Goal: Information Seeking & Learning: Check status

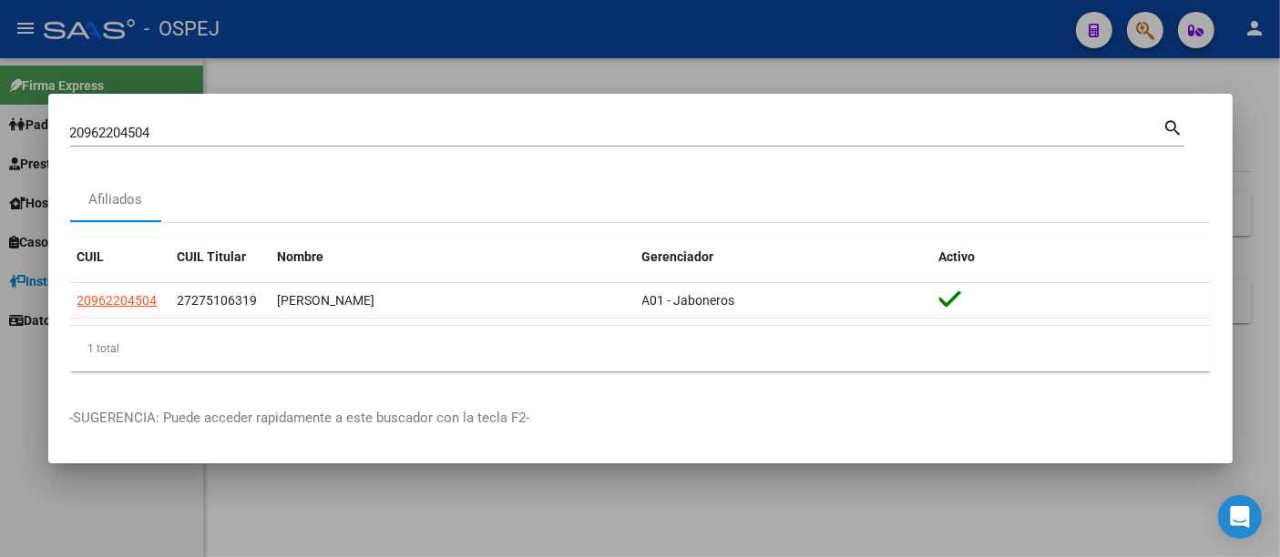
click at [434, 143] on div "20962204504 Buscar (apellido, dni, cuil, [PERSON_NAME], cuit, obra social)" at bounding box center [616, 132] width 1093 height 27
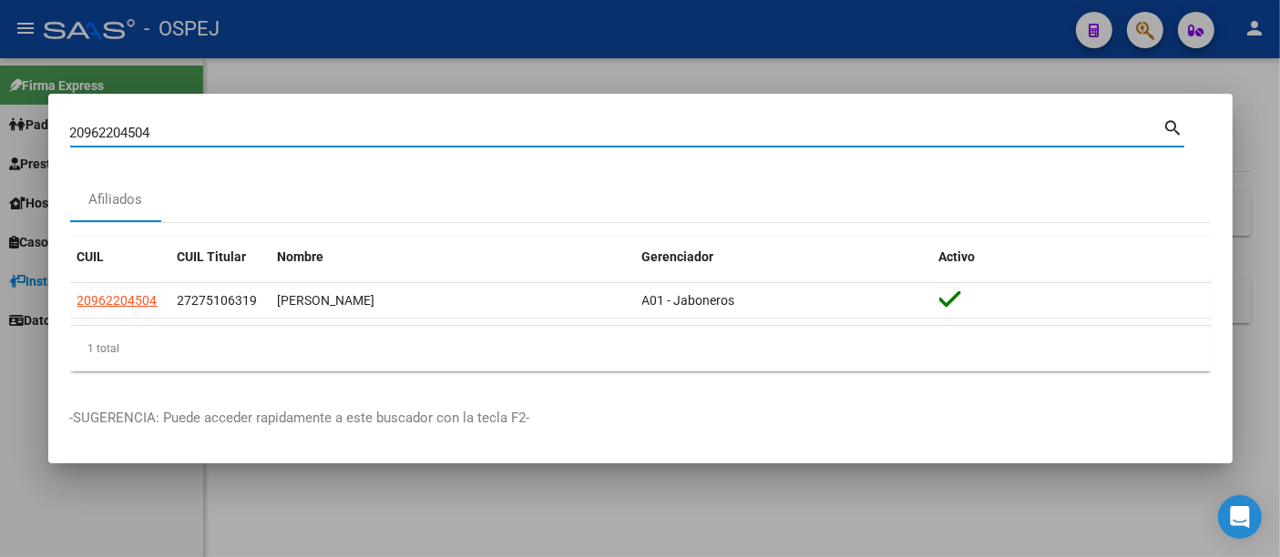
click at [442, 127] on input "20962204504" at bounding box center [616, 133] width 1093 height 16
type input "2"
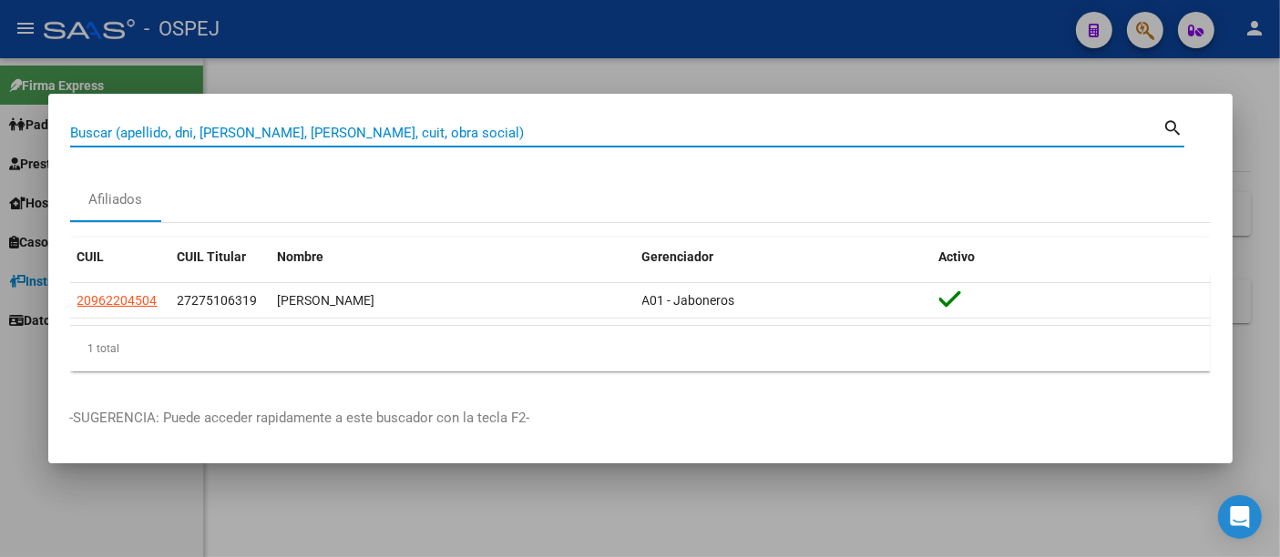
paste input "7951305338"
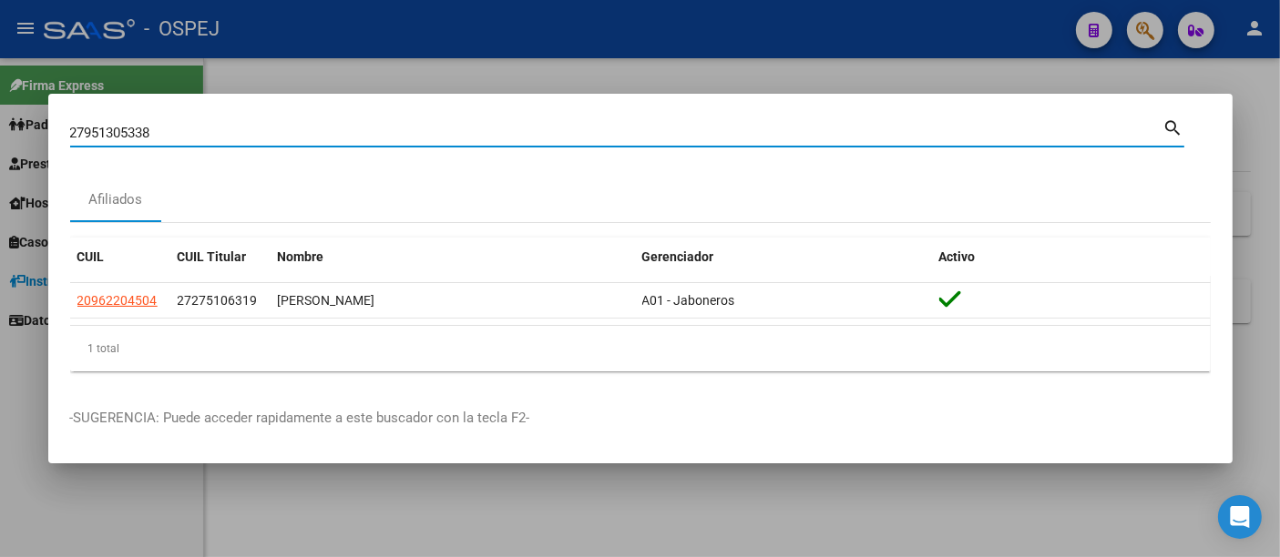
type input "27951305338"
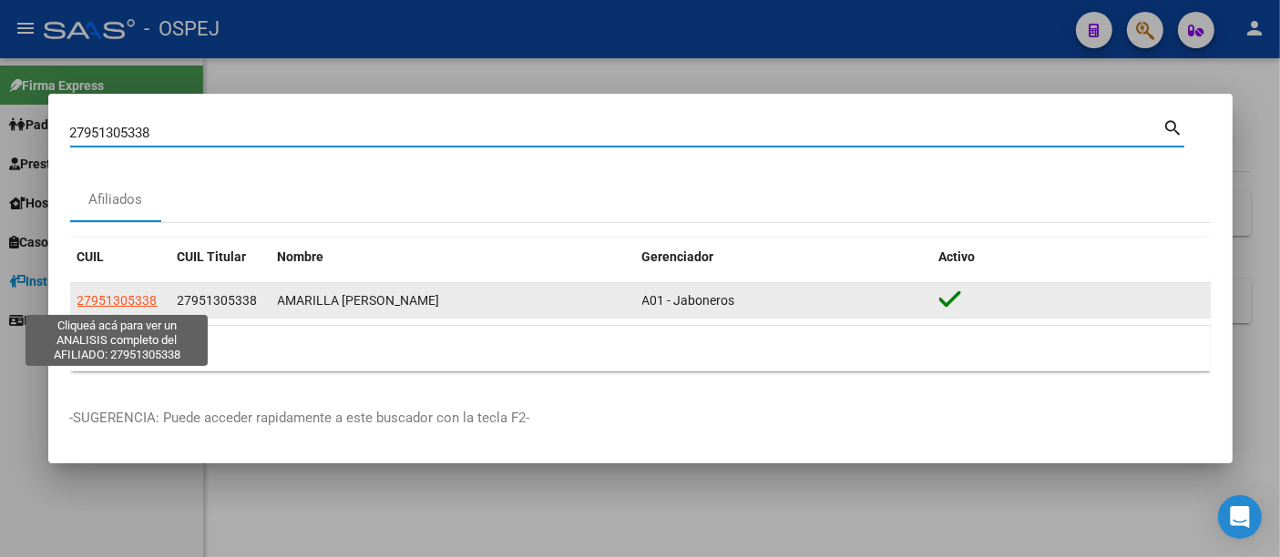
click at [138, 302] on span "27951305338" at bounding box center [117, 300] width 80 height 15
type textarea "27951305338"
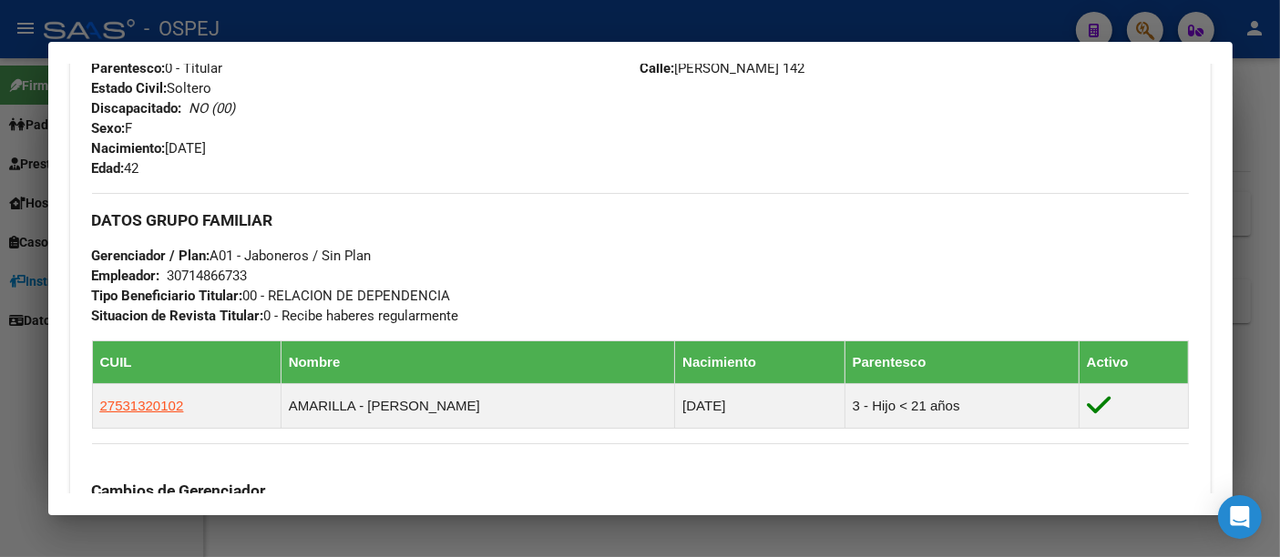
scroll to position [708, 0]
click at [557, 22] on div at bounding box center [640, 278] width 1280 height 557
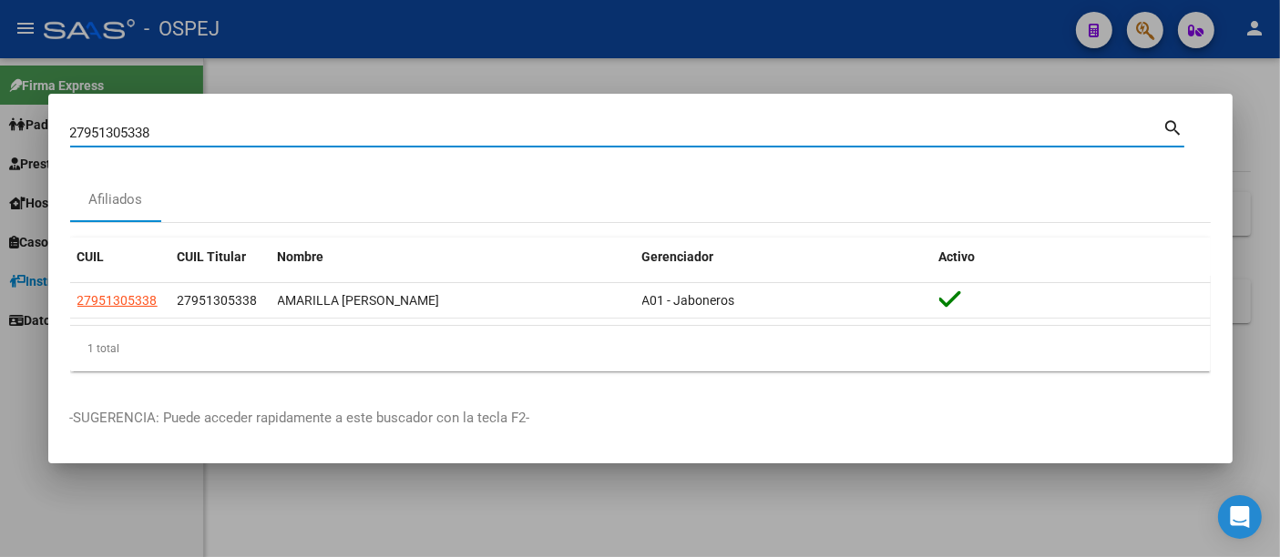
click at [437, 134] on input "27951305338" at bounding box center [616, 133] width 1093 height 16
type input "2"
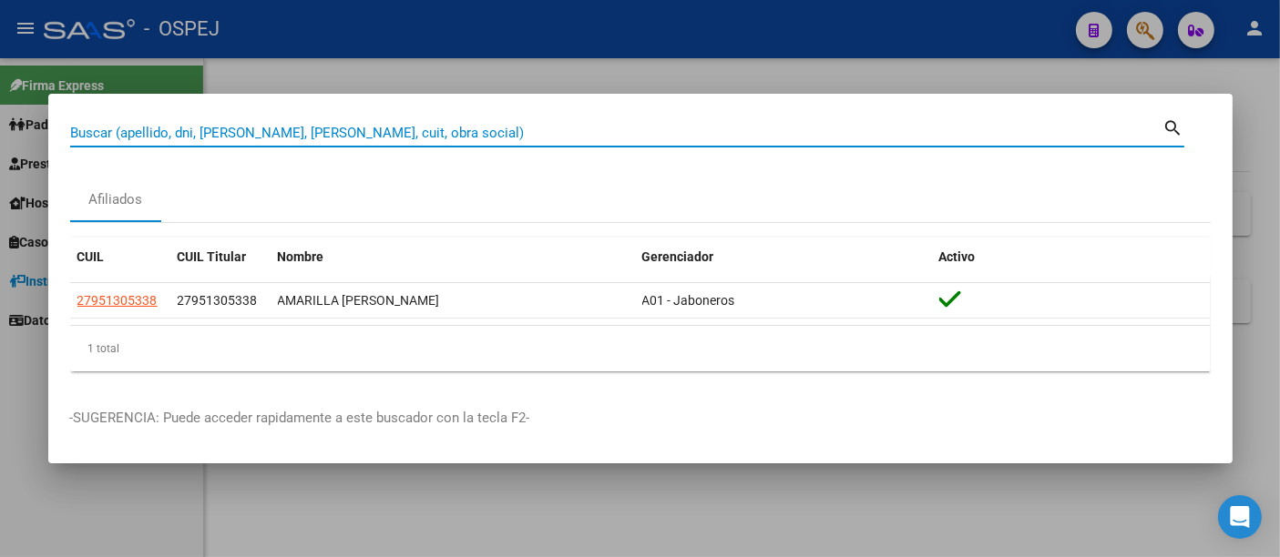
paste input "30543533"
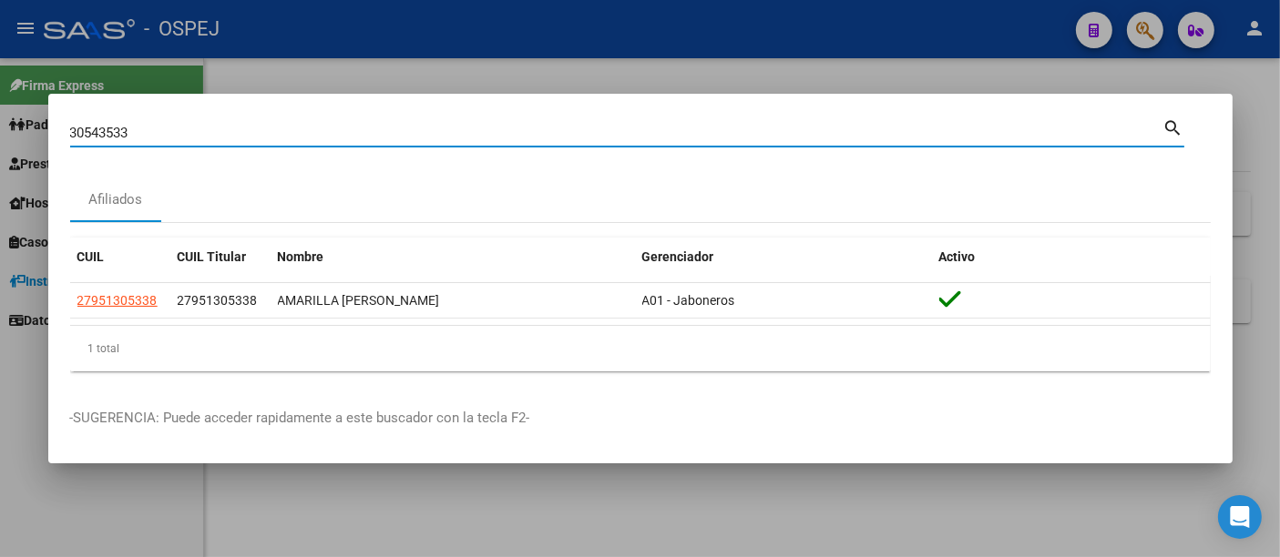
type input "30543533"
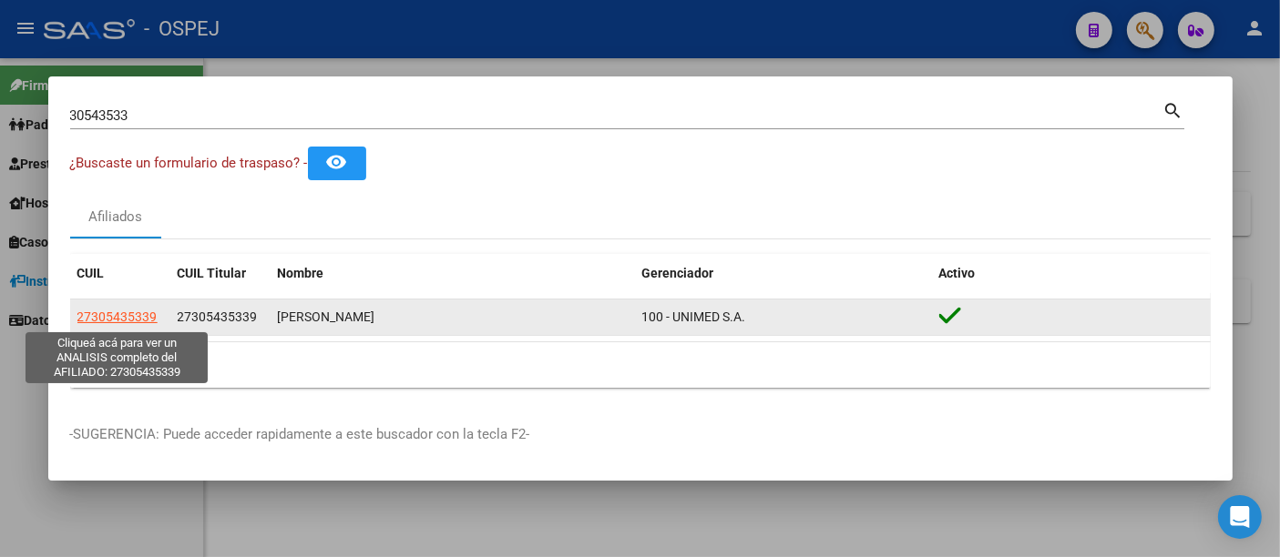
click at [143, 315] on span "27305435339" at bounding box center [117, 317] width 80 height 15
type textarea "27305435339"
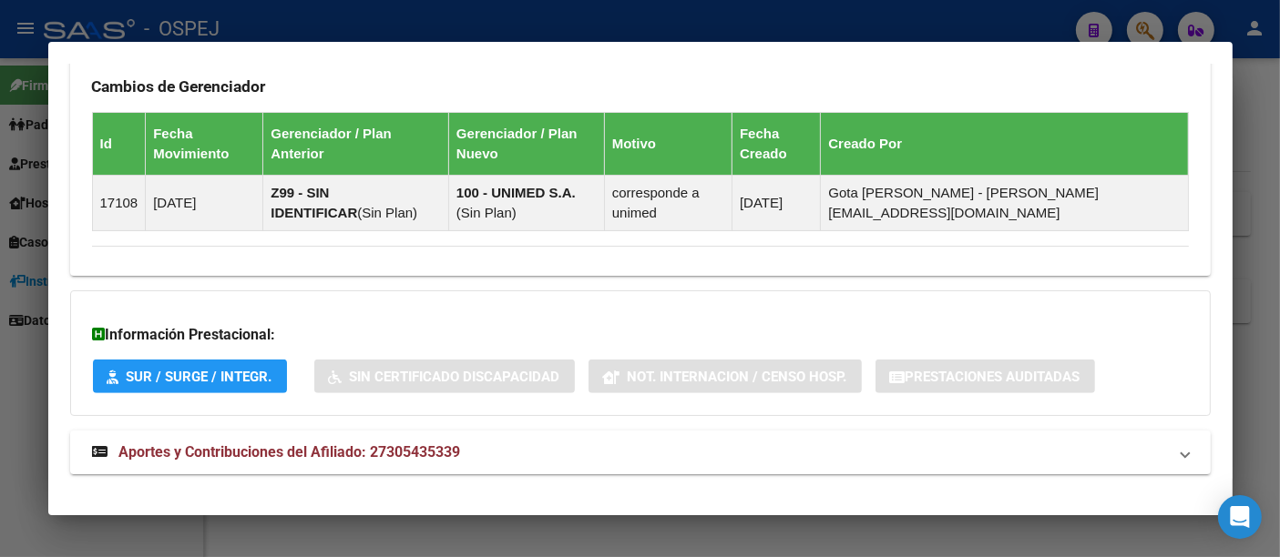
scroll to position [1113, 0]
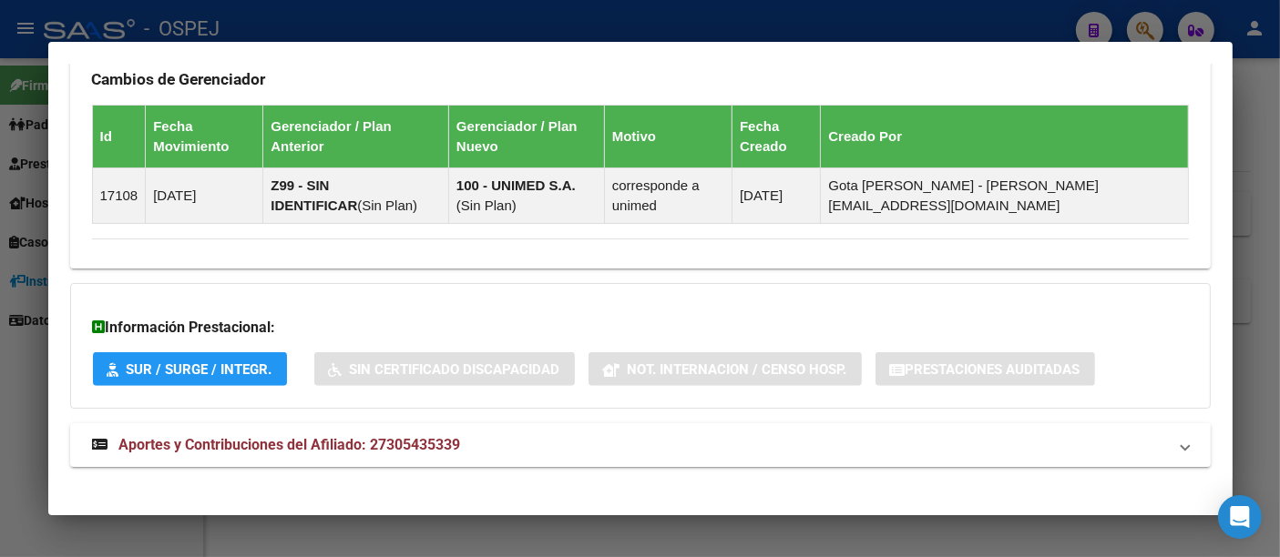
click at [594, 23] on div at bounding box center [640, 278] width 1280 height 557
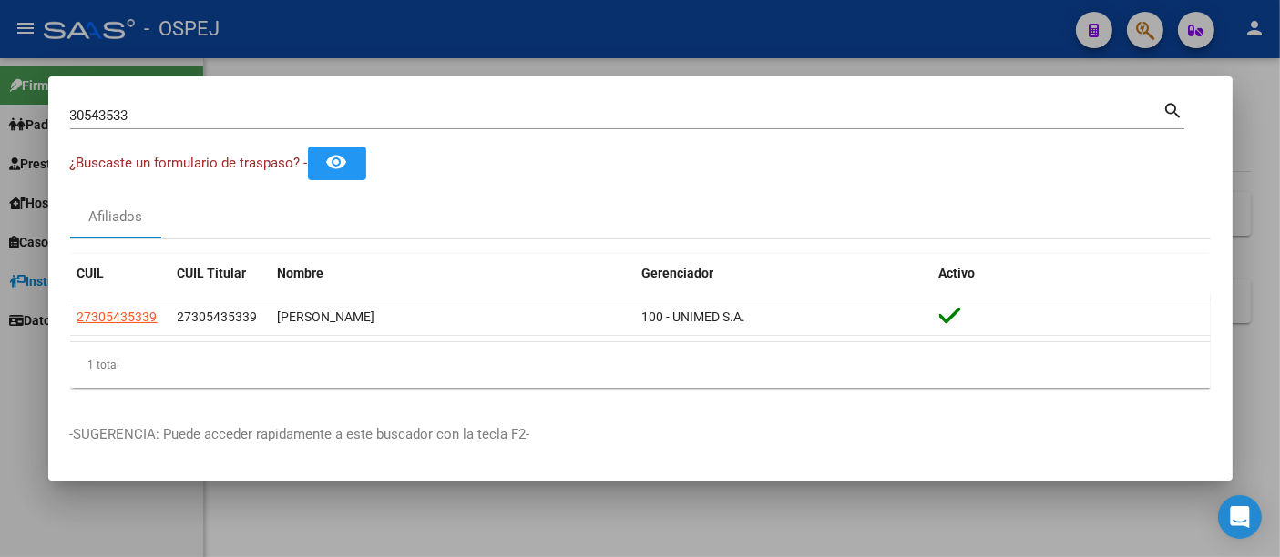
click at [471, 117] on input "30543533" at bounding box center [616, 115] width 1093 height 16
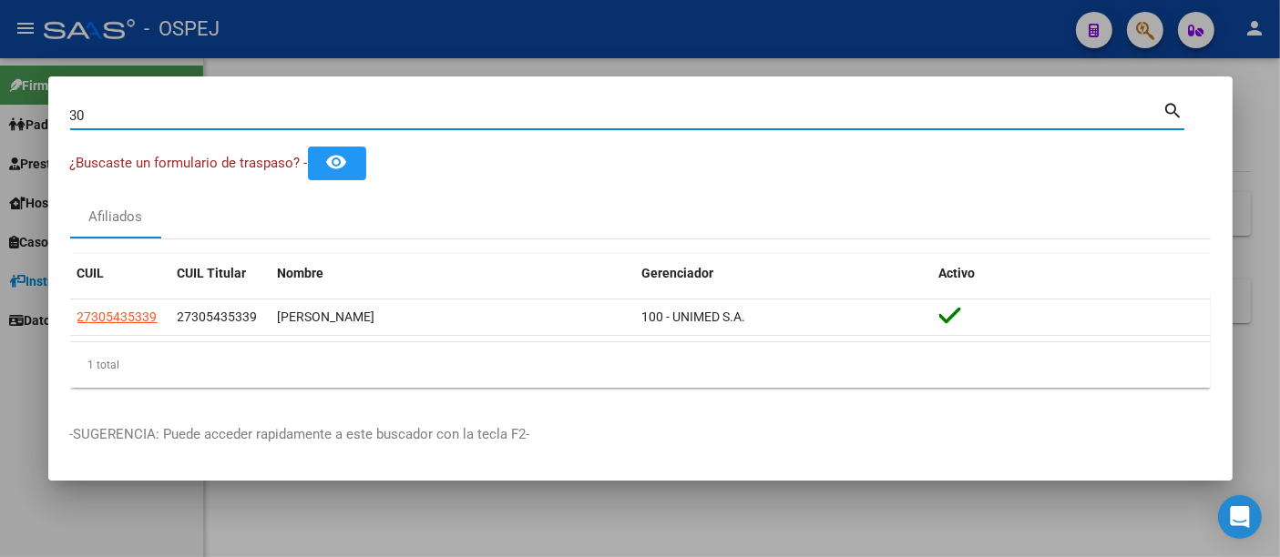
type input "3"
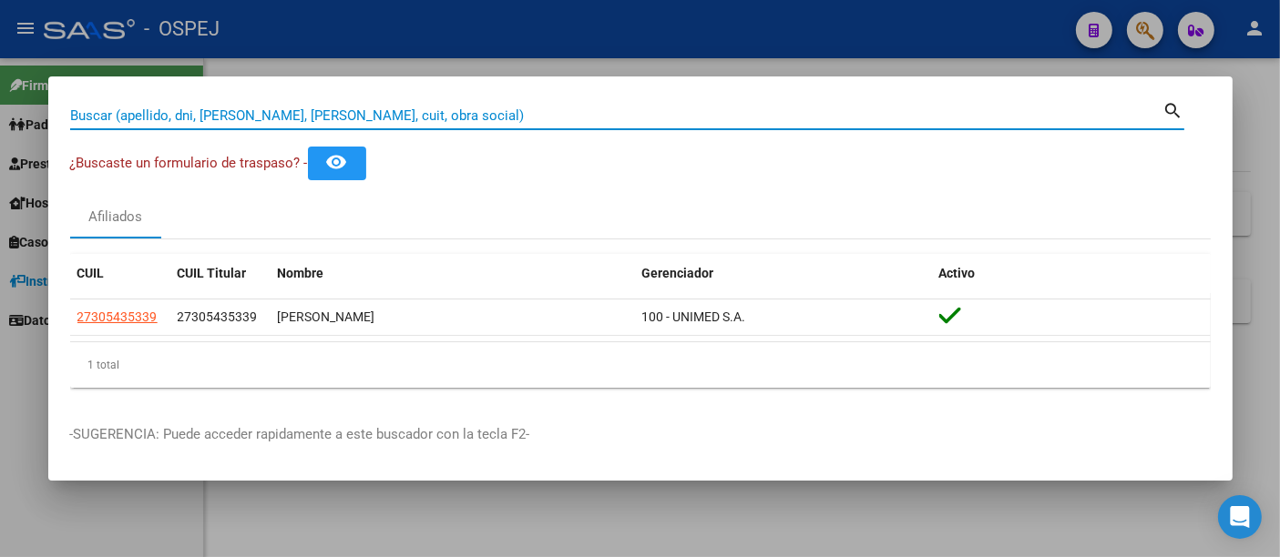
paste input "20331942104"
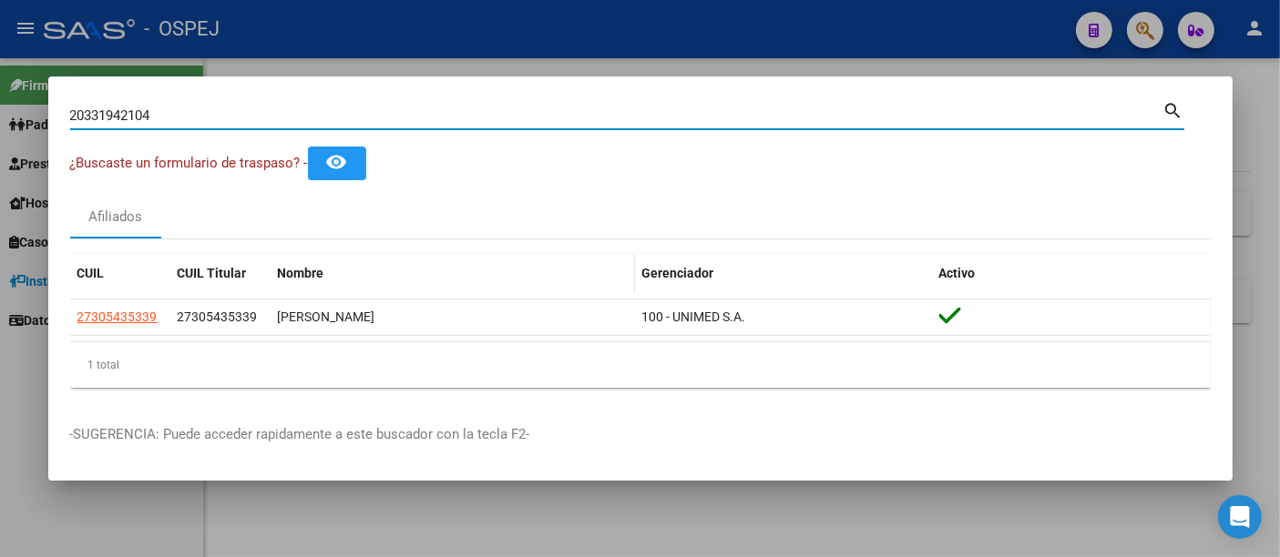
type input "20331942104"
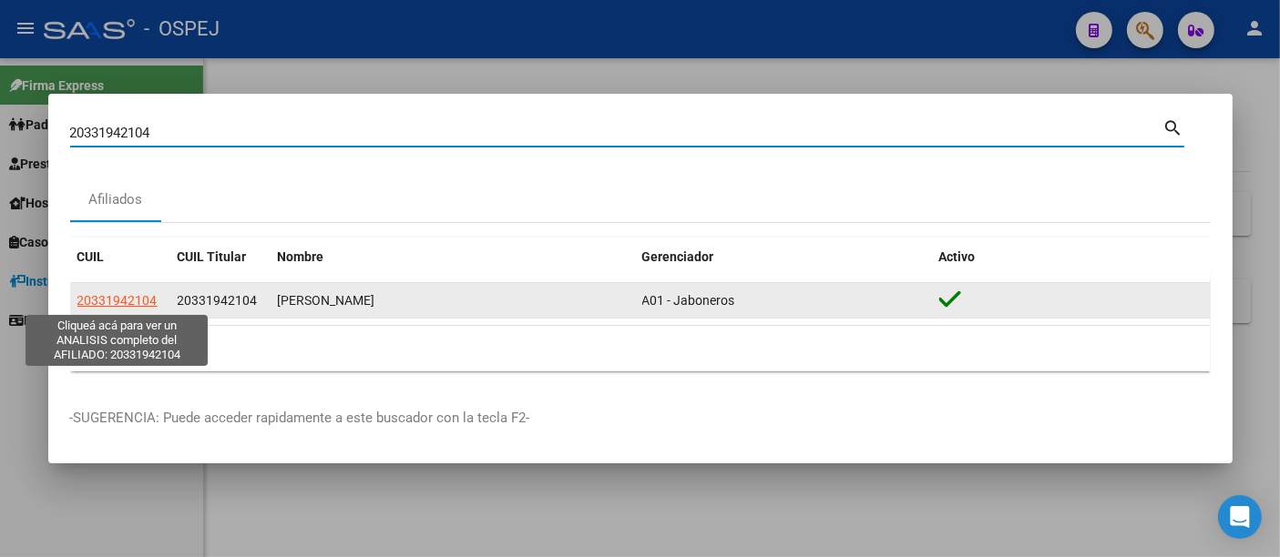
click at [117, 302] on span "20331942104" at bounding box center [117, 300] width 80 height 15
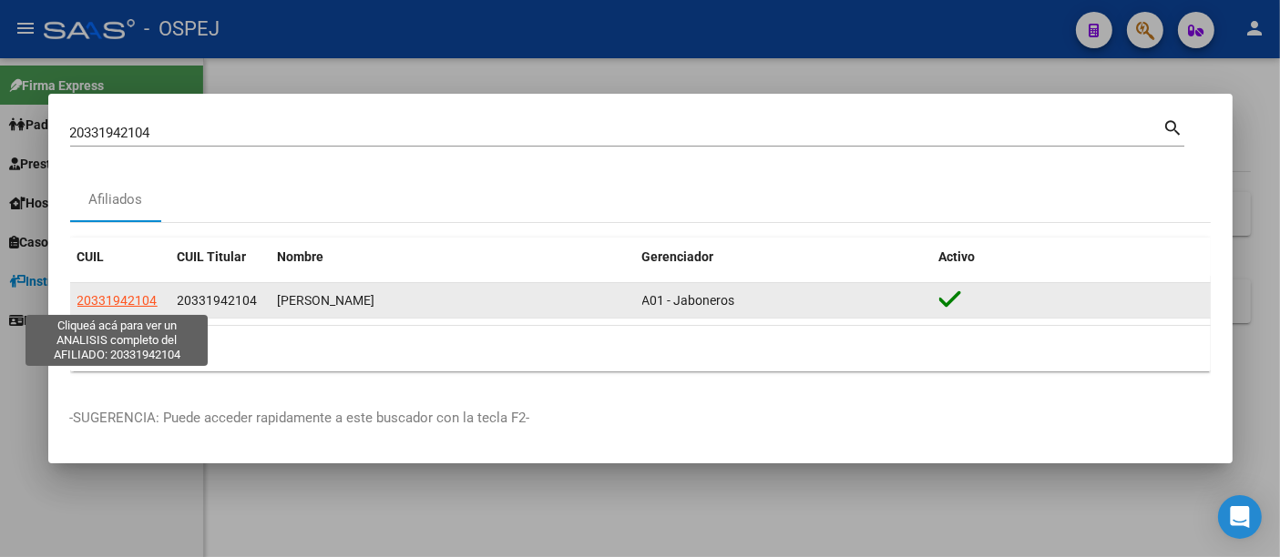
type textarea "20331942104"
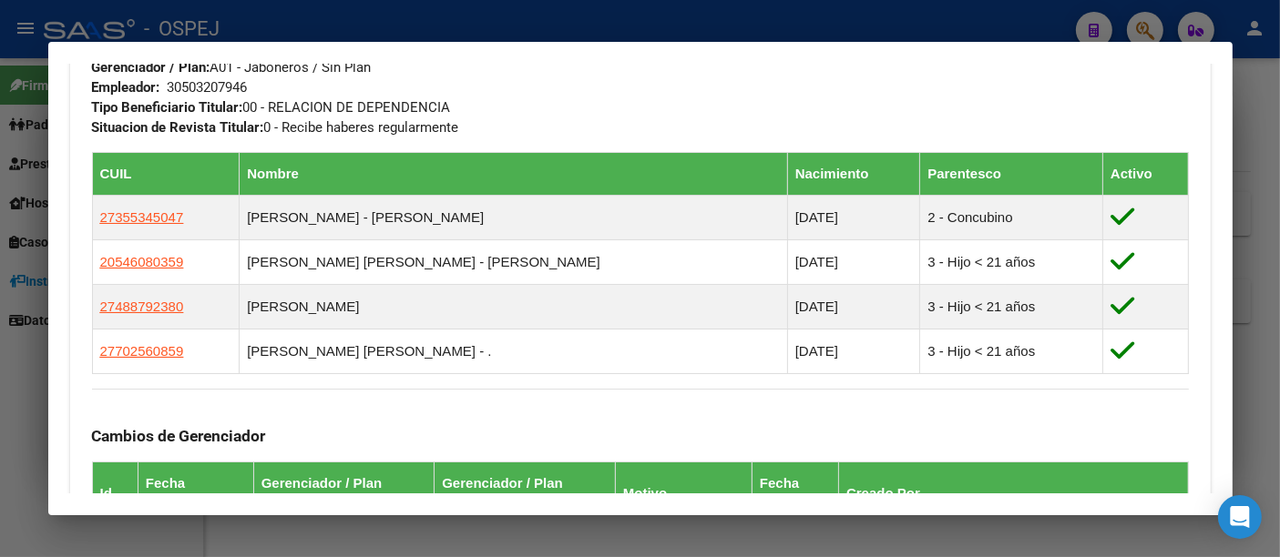
scroll to position [809, 0]
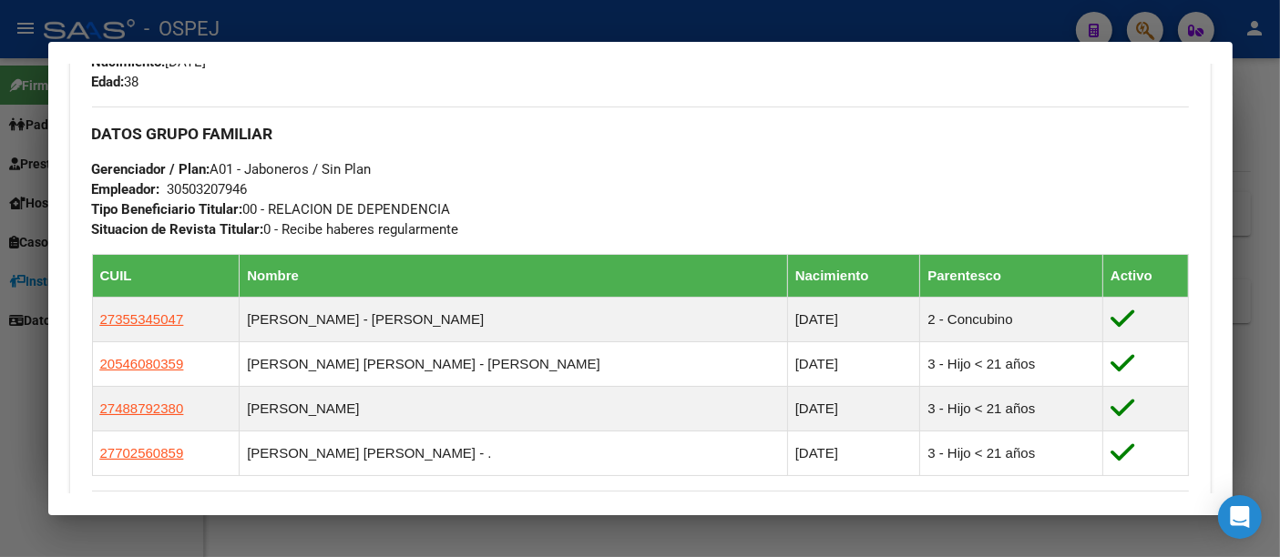
click at [202, 189] on div "30503207946" at bounding box center [208, 189] width 80 height 20
